Goal: Use online tool/utility: Utilize a website feature to perform a specific function

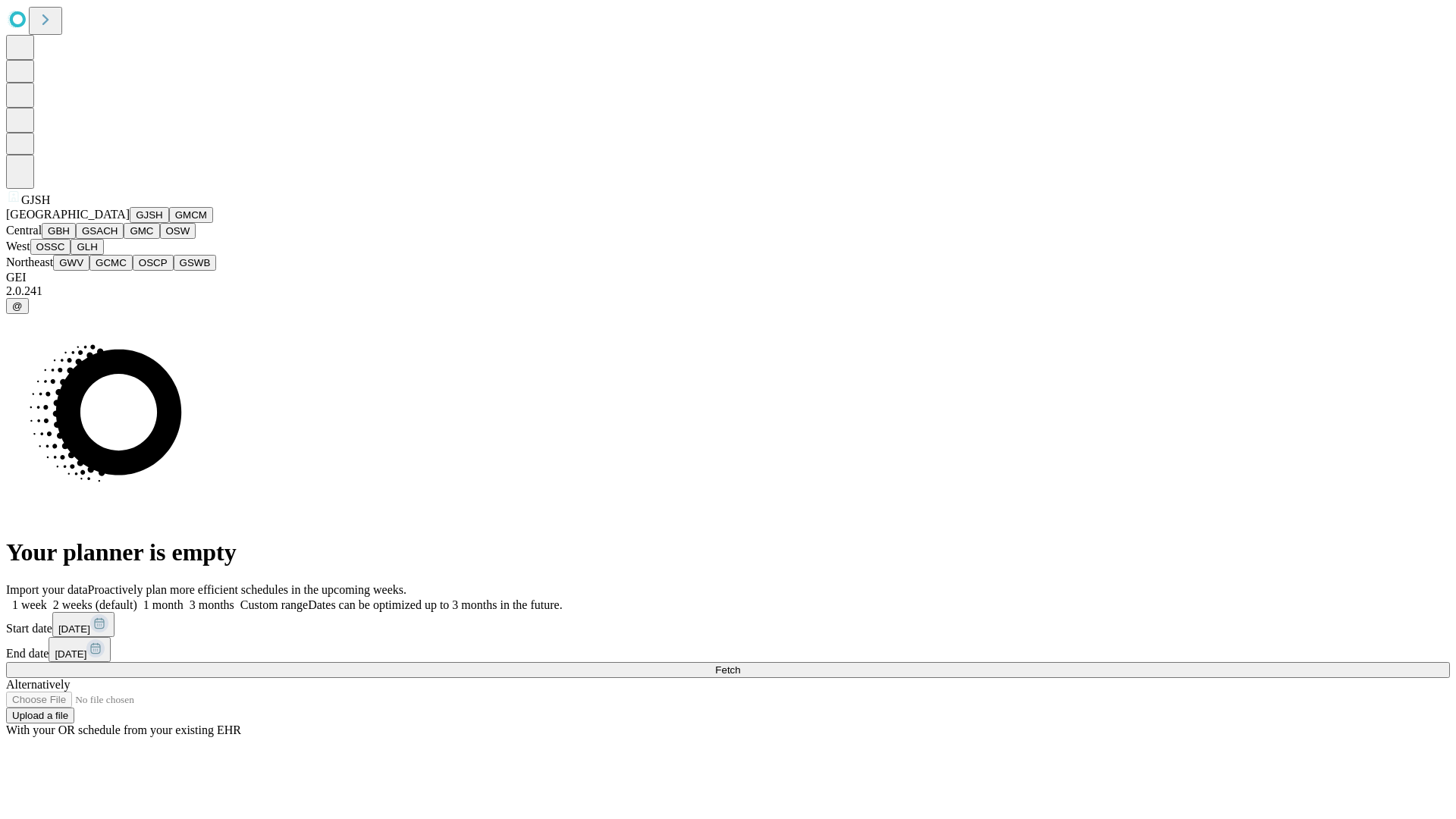
click at [129, 223] on button "GJSH" at bounding box center [149, 215] width 40 height 16
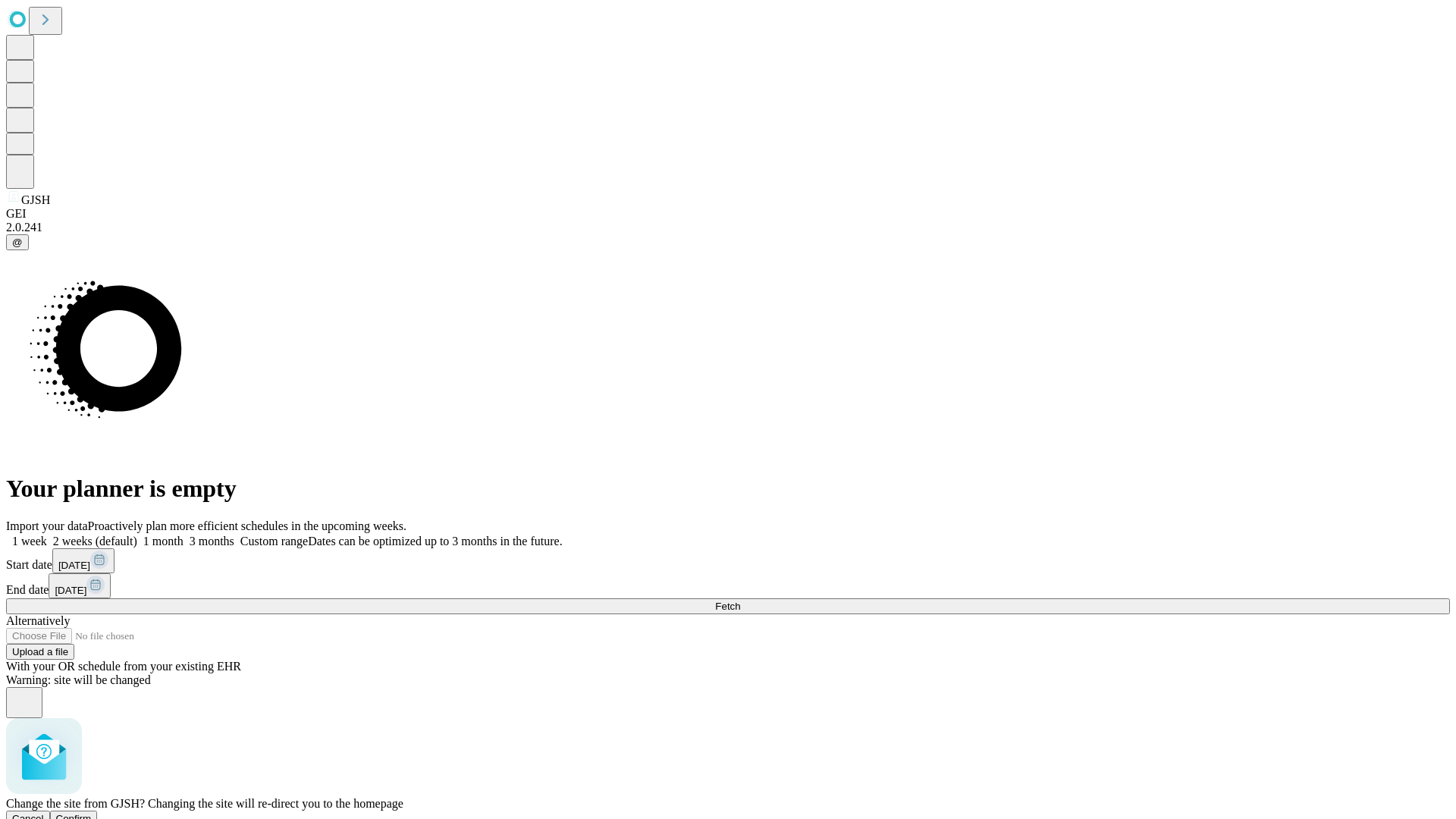
click at [91, 813] on span "Confirm" at bounding box center [74, 819] width 36 height 11
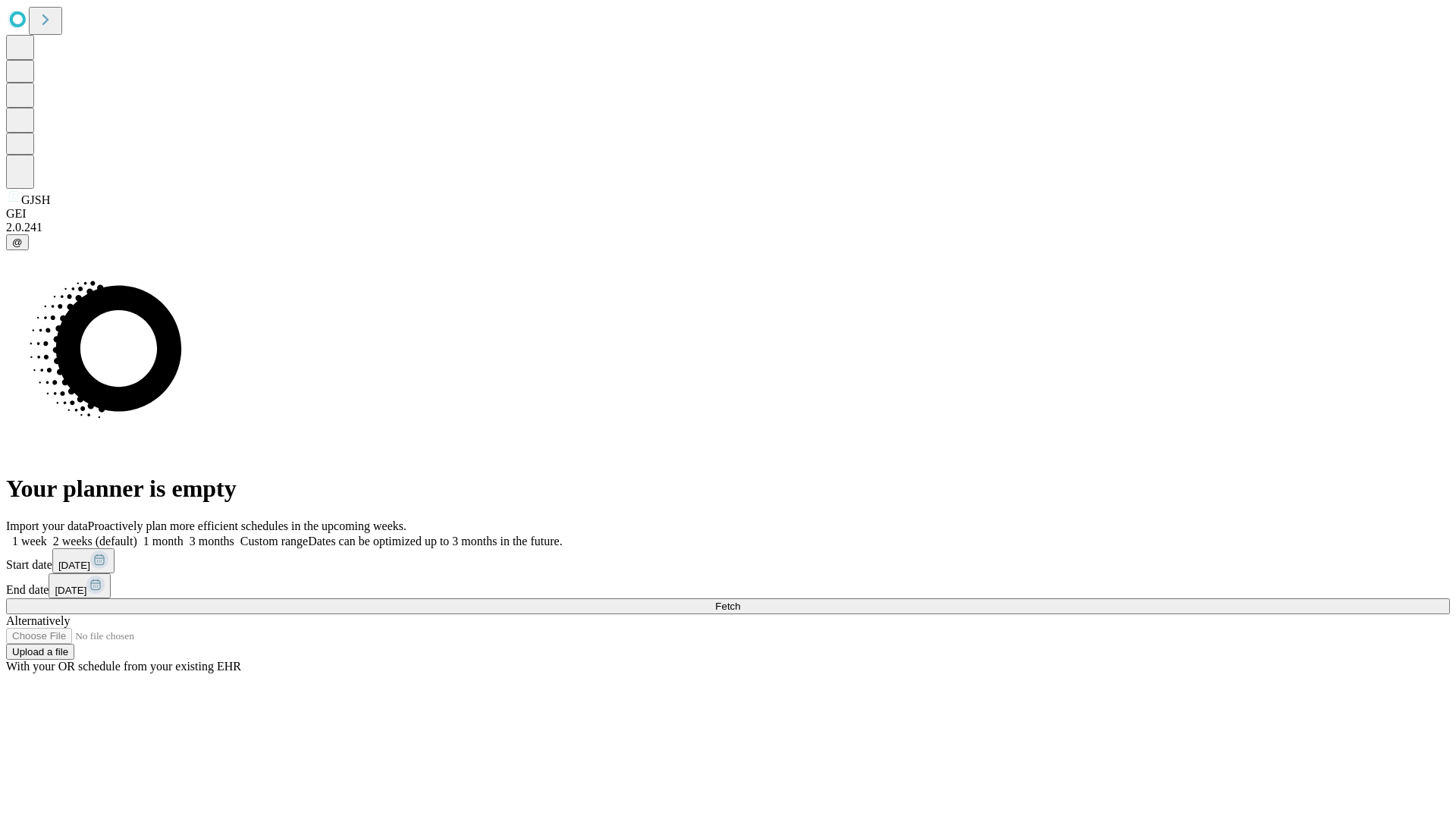
click at [137, 534] on label "2 weeks (default)" at bounding box center [92, 541] width 91 height 13
click at [740, 601] on span "Fetch" at bounding box center [728, 606] width 25 height 11
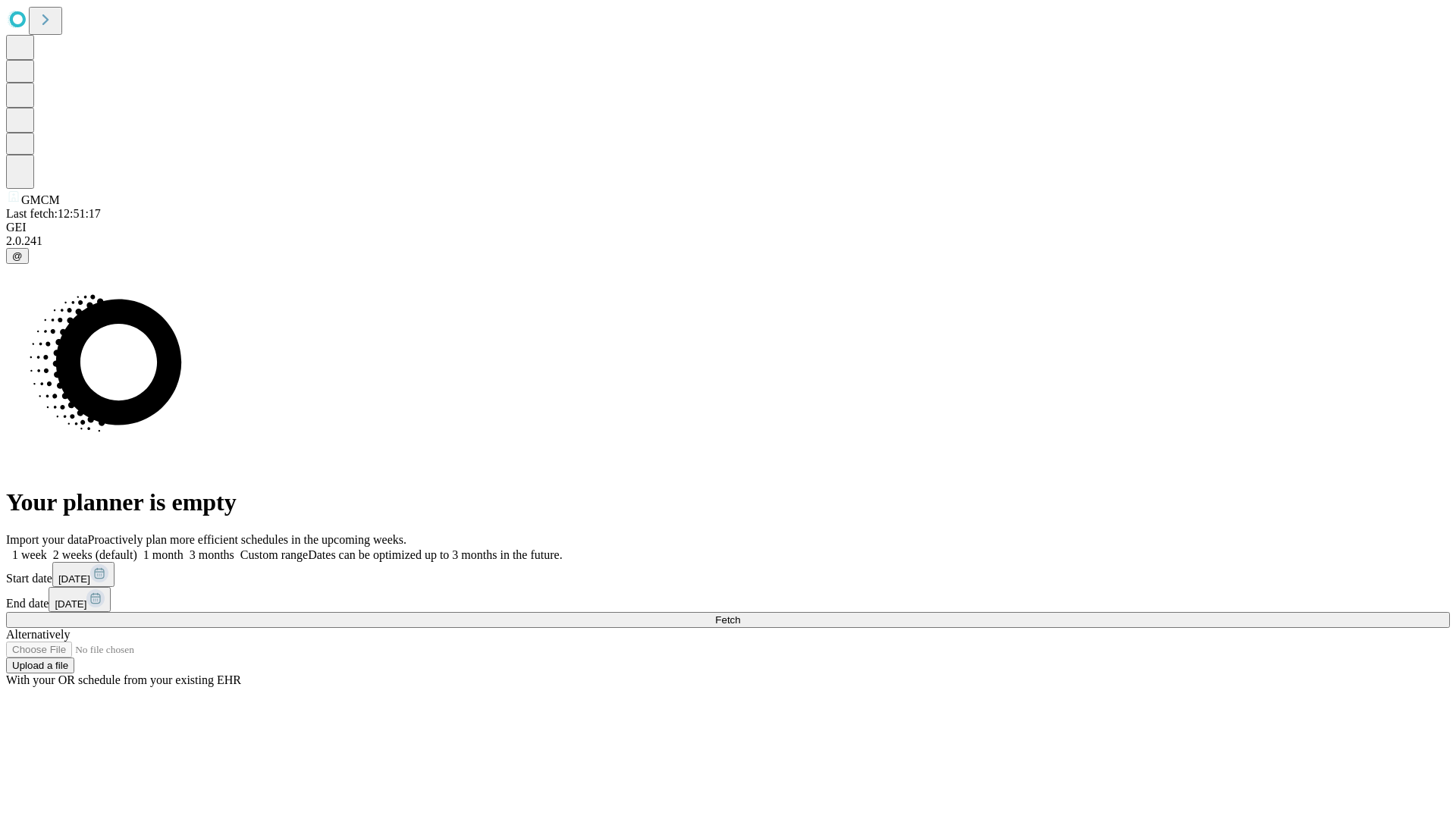
click at [137, 548] on label "2 weeks (default)" at bounding box center [92, 555] width 91 height 13
click at [740, 614] on span "Fetch" at bounding box center [728, 620] width 25 height 11
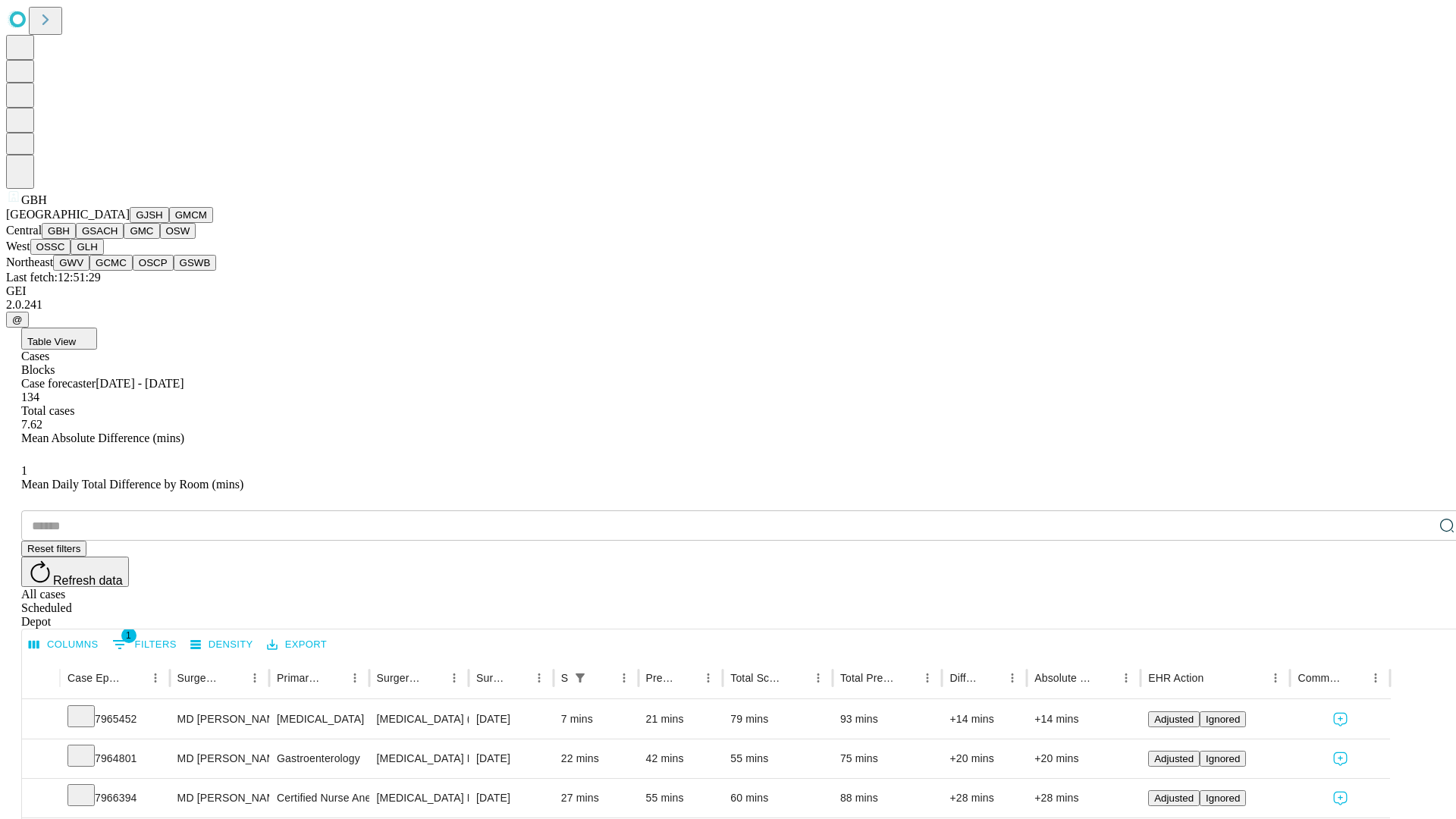
click at [117, 239] on button "GSACH" at bounding box center [99, 231] width 48 height 16
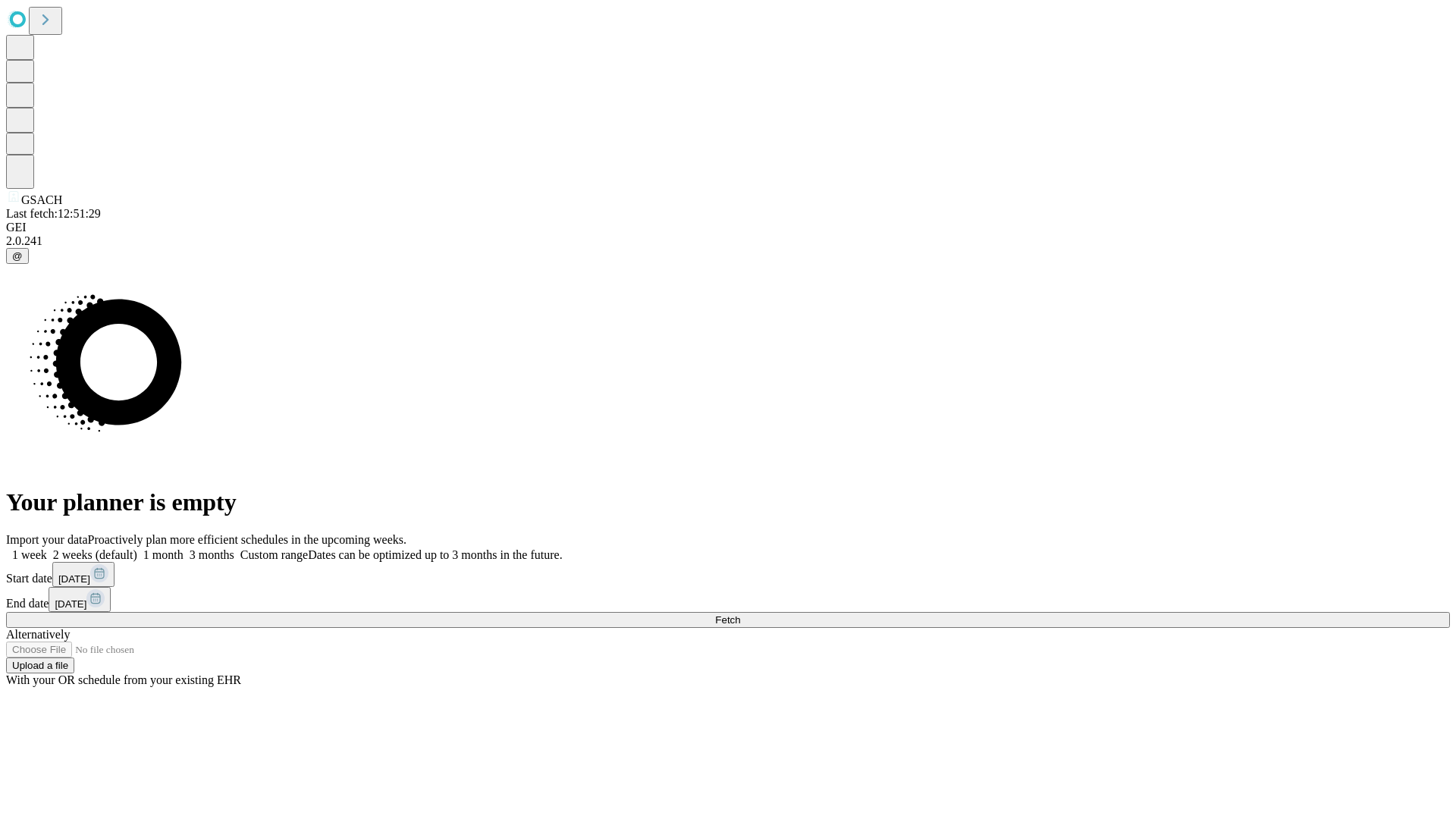
click at [137, 548] on label "2 weeks (default)" at bounding box center [92, 555] width 91 height 13
click at [740, 614] on span "Fetch" at bounding box center [728, 620] width 25 height 11
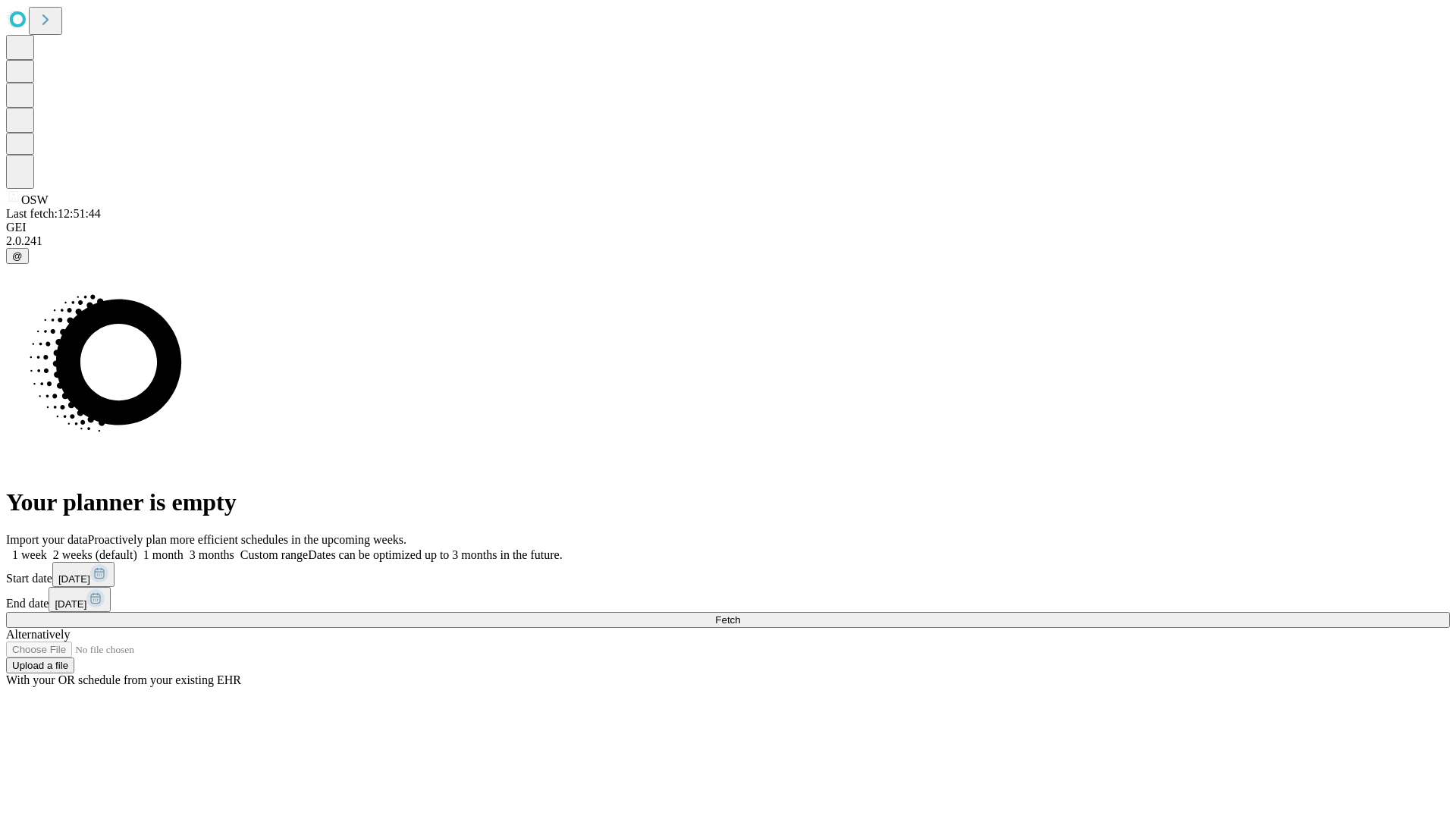
click at [740, 614] on span "Fetch" at bounding box center [728, 620] width 25 height 11
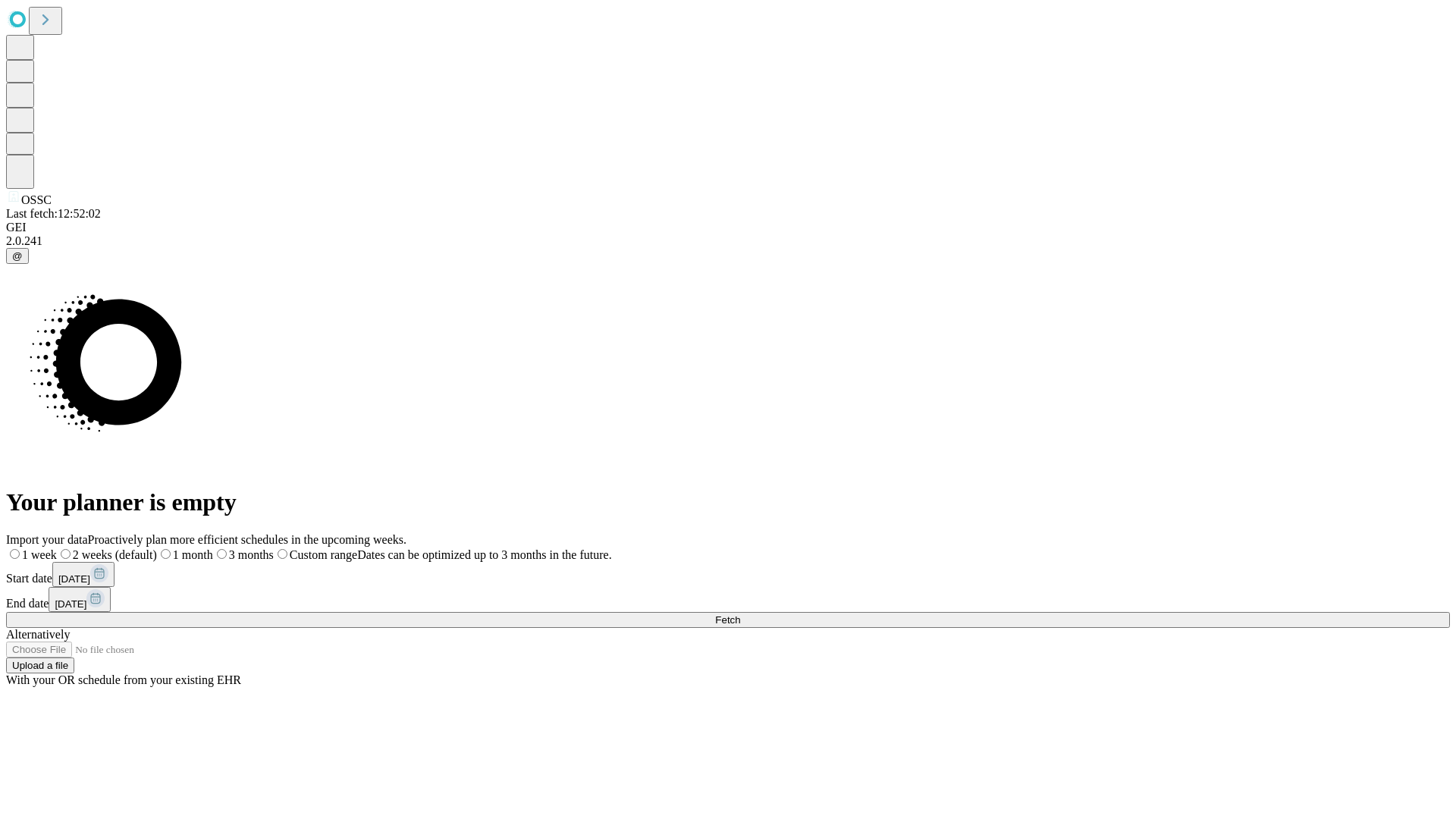
click at [157, 548] on label "2 weeks (default)" at bounding box center [107, 555] width 100 height 13
click at [740, 614] on span "Fetch" at bounding box center [728, 620] width 25 height 11
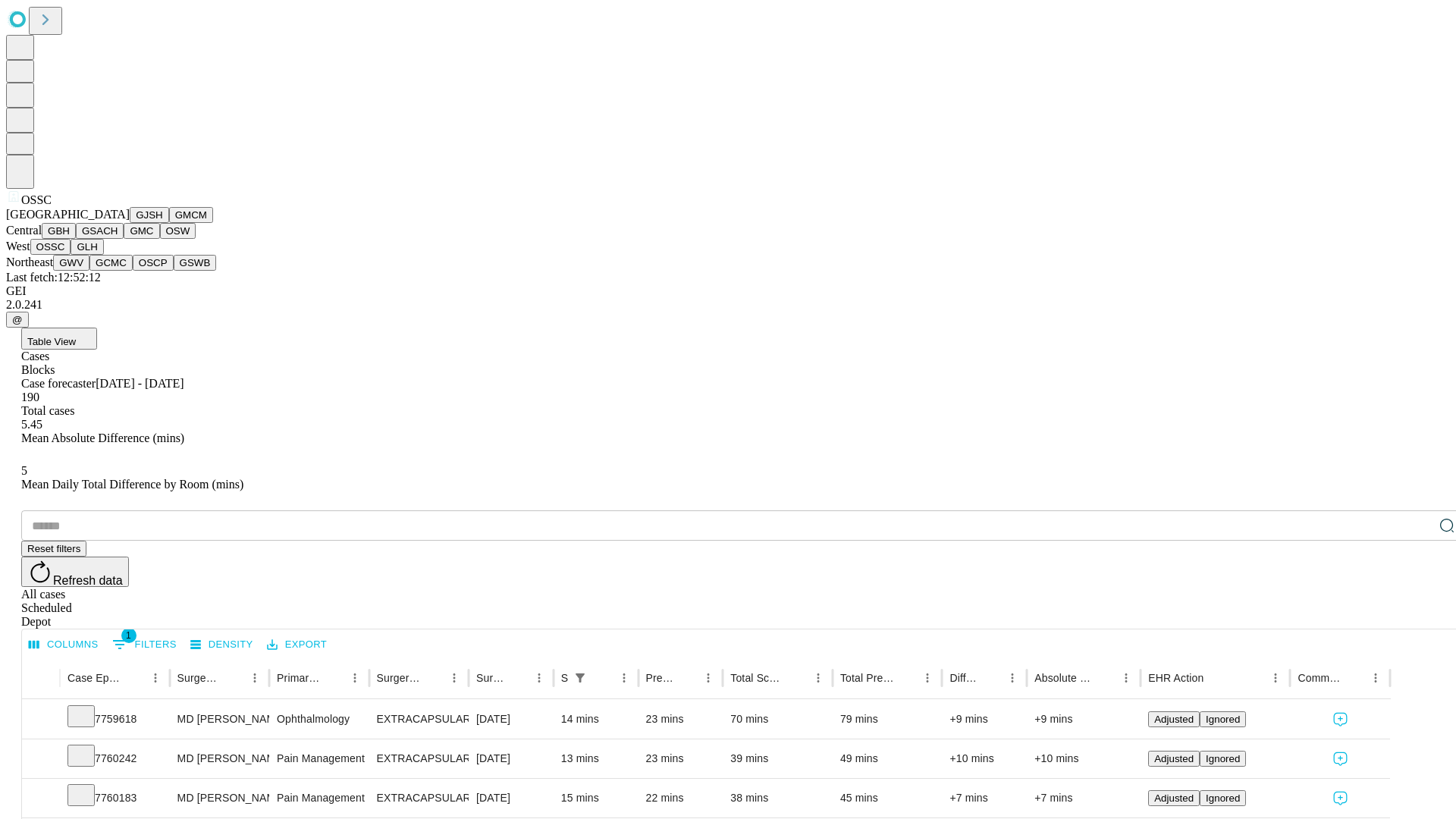
click at [103, 255] on button "GLH" at bounding box center [87, 247] width 32 height 16
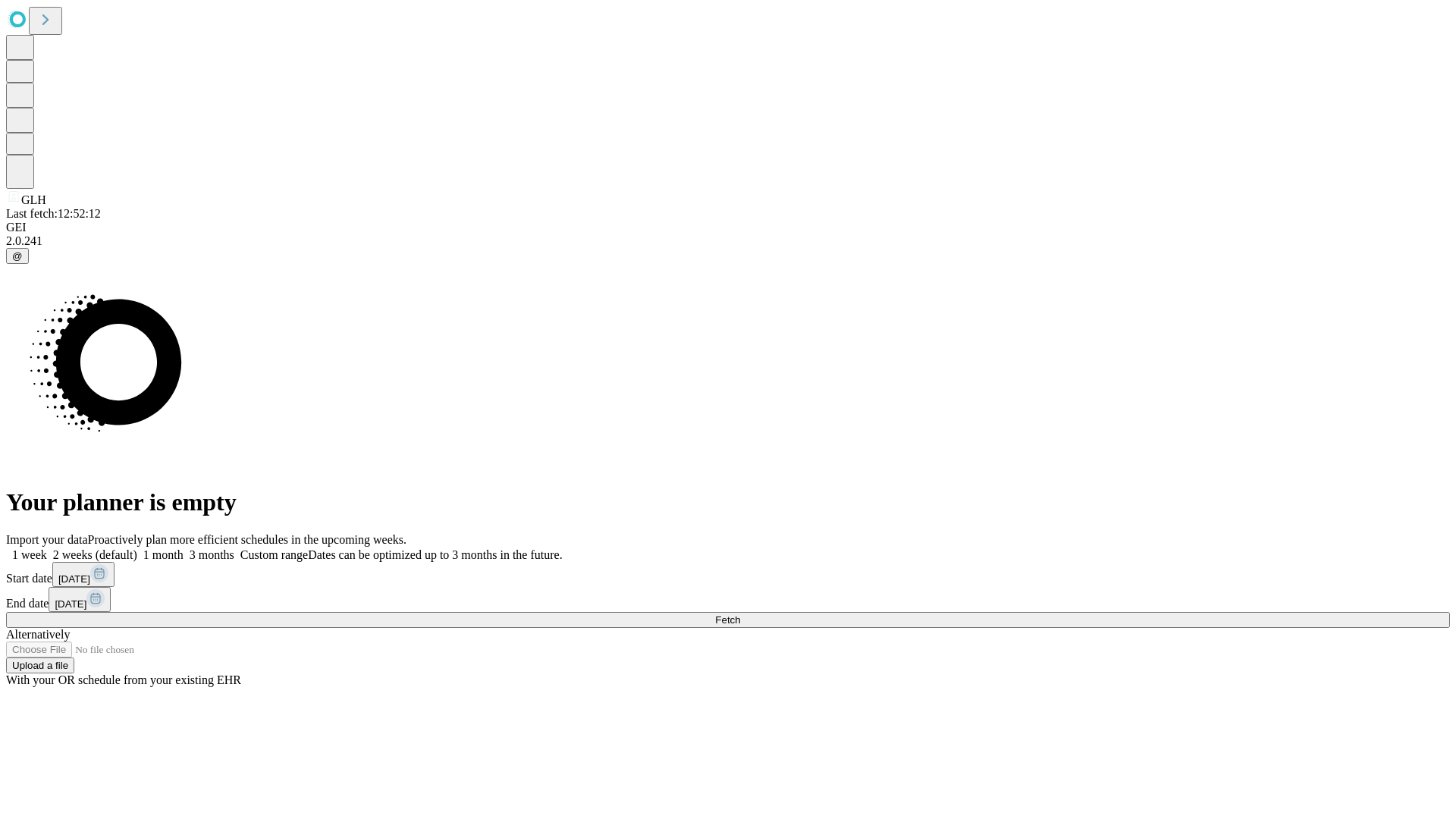
click at [137, 548] on label "2 weeks (default)" at bounding box center [92, 555] width 91 height 13
click at [740, 614] on span "Fetch" at bounding box center [728, 620] width 25 height 11
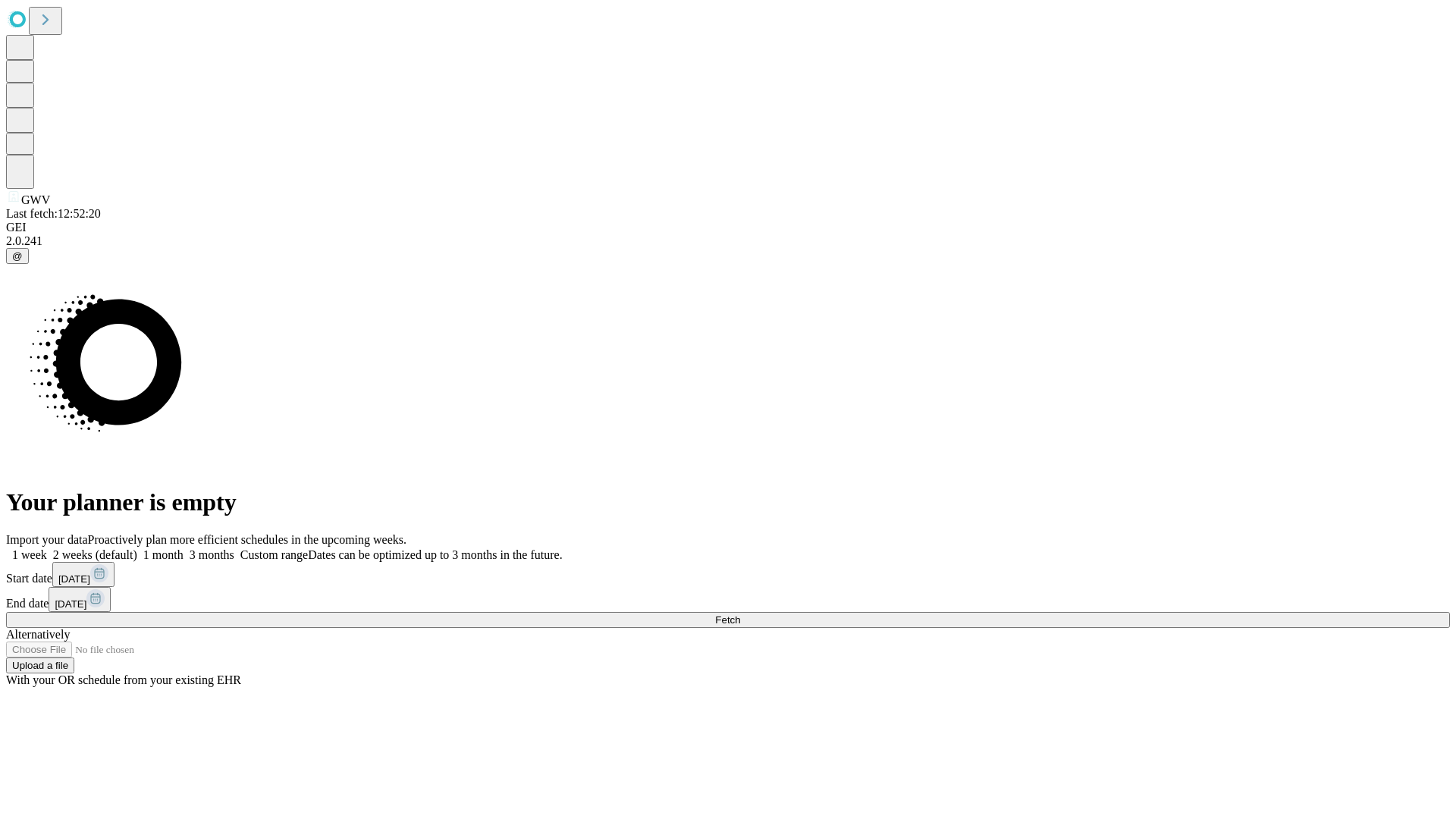
click at [740, 614] on span "Fetch" at bounding box center [728, 620] width 25 height 11
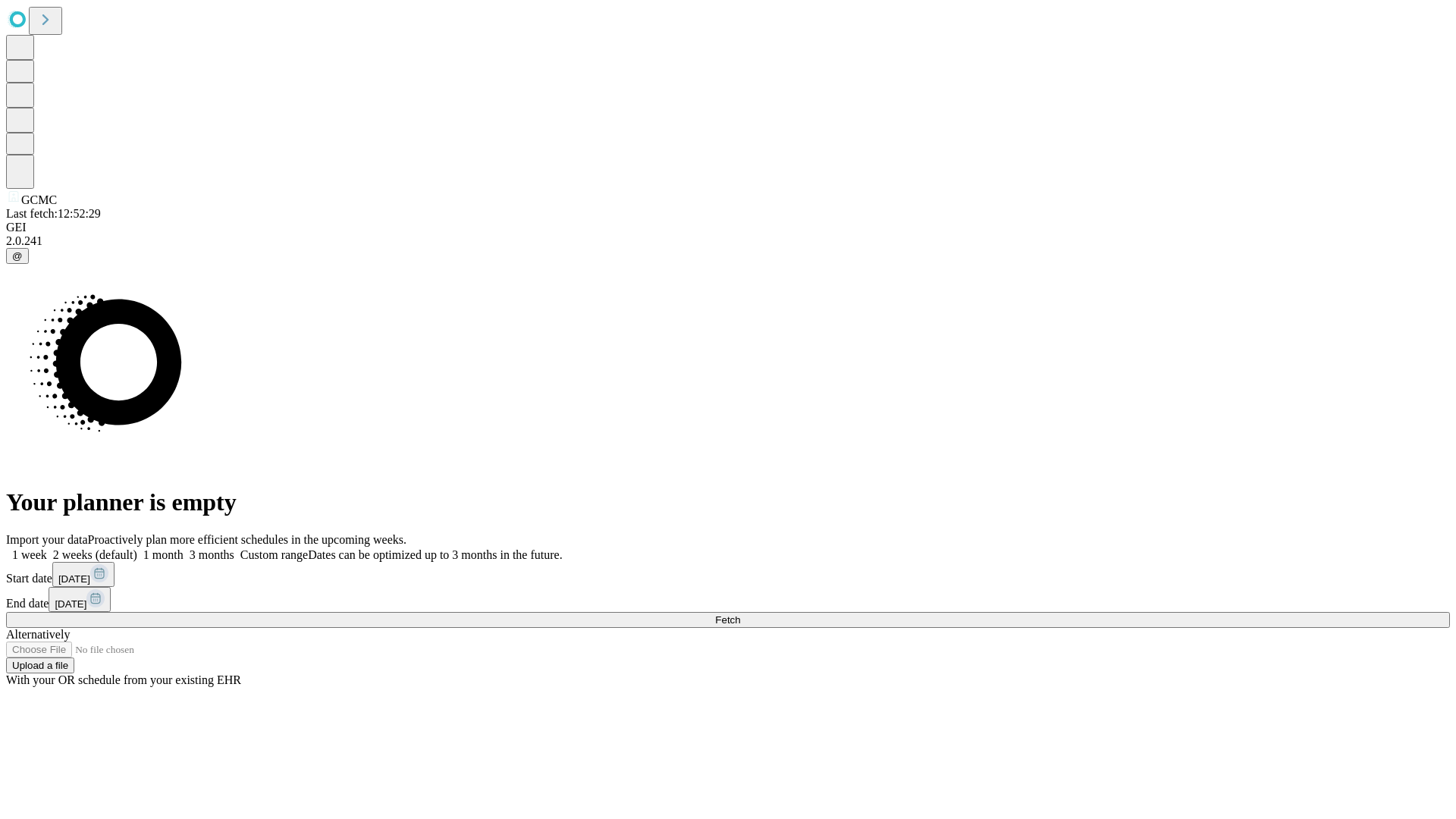
click at [137, 548] on label "2 weeks (default)" at bounding box center [92, 555] width 91 height 13
click at [740, 614] on span "Fetch" at bounding box center [728, 620] width 25 height 11
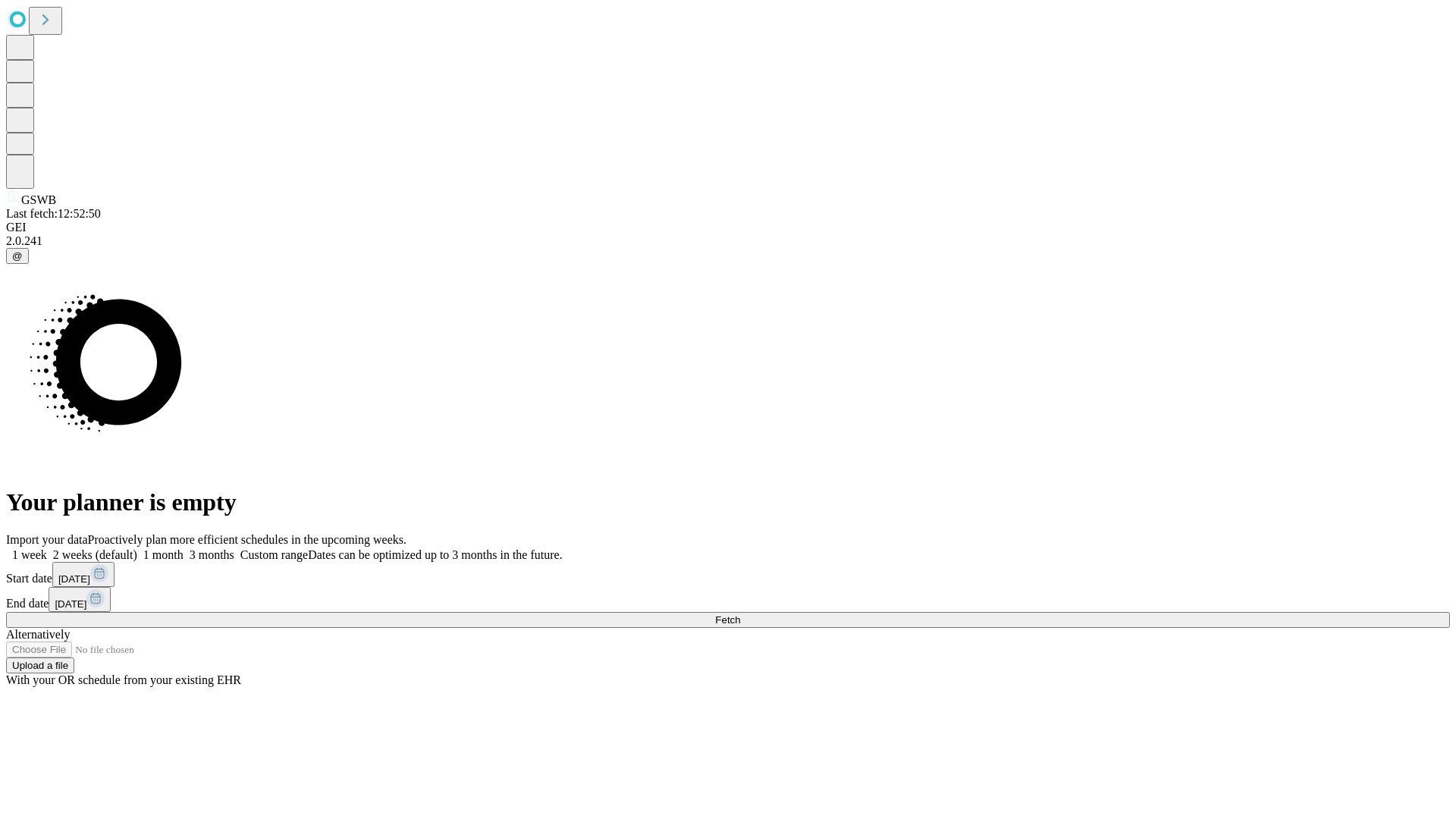
click at [137, 548] on label "2 weeks (default)" at bounding box center [92, 555] width 91 height 13
click at [740, 614] on span "Fetch" at bounding box center [728, 620] width 25 height 11
